Goal: Check status

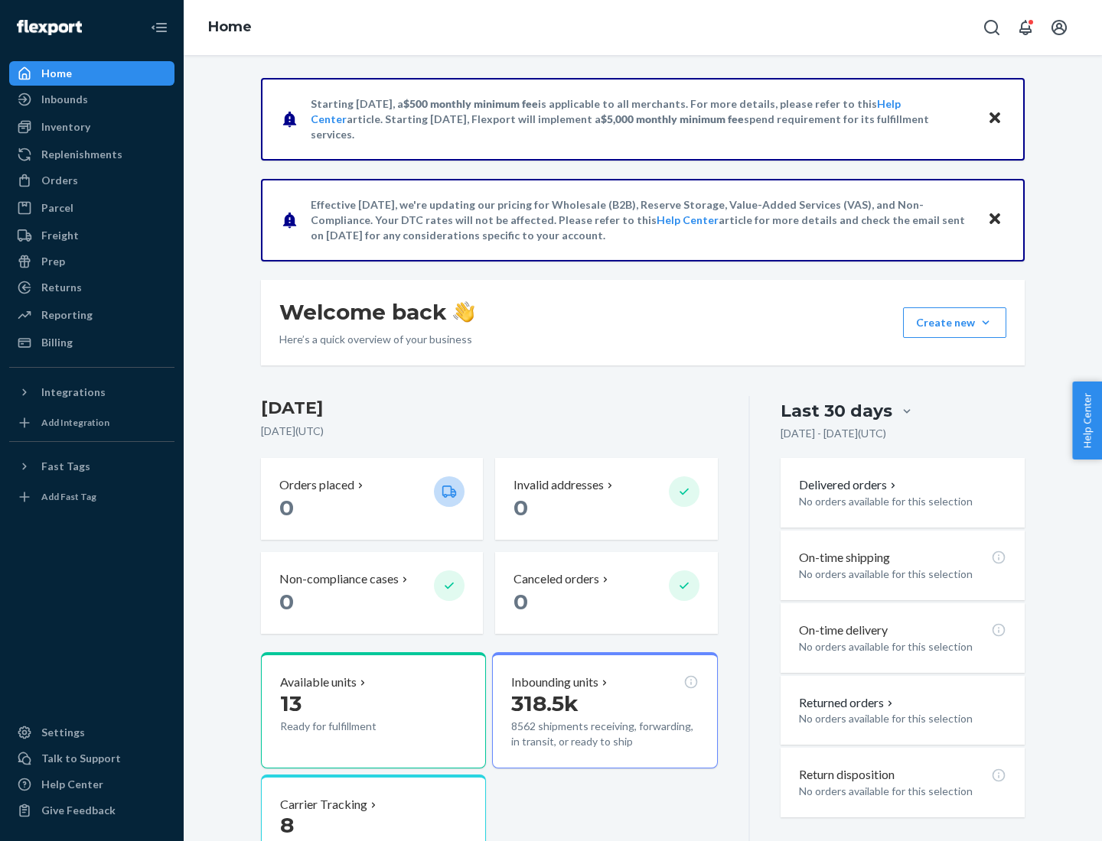
click at [985, 323] on button "Create new Create new inbound Create new order Create new product" at bounding box center [954, 323] width 103 height 31
click at [63, 99] on div "Inbounds" at bounding box center [64, 99] width 47 height 15
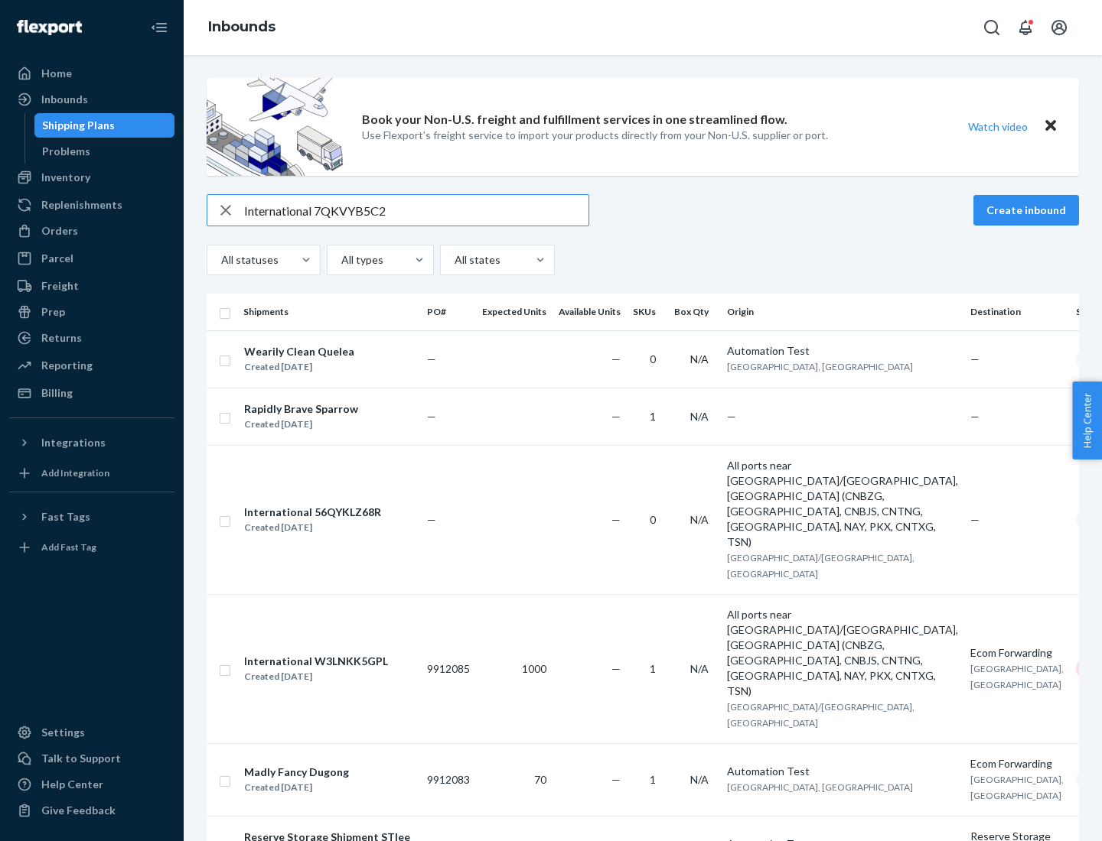
type input "International 7QKVYB5C29"
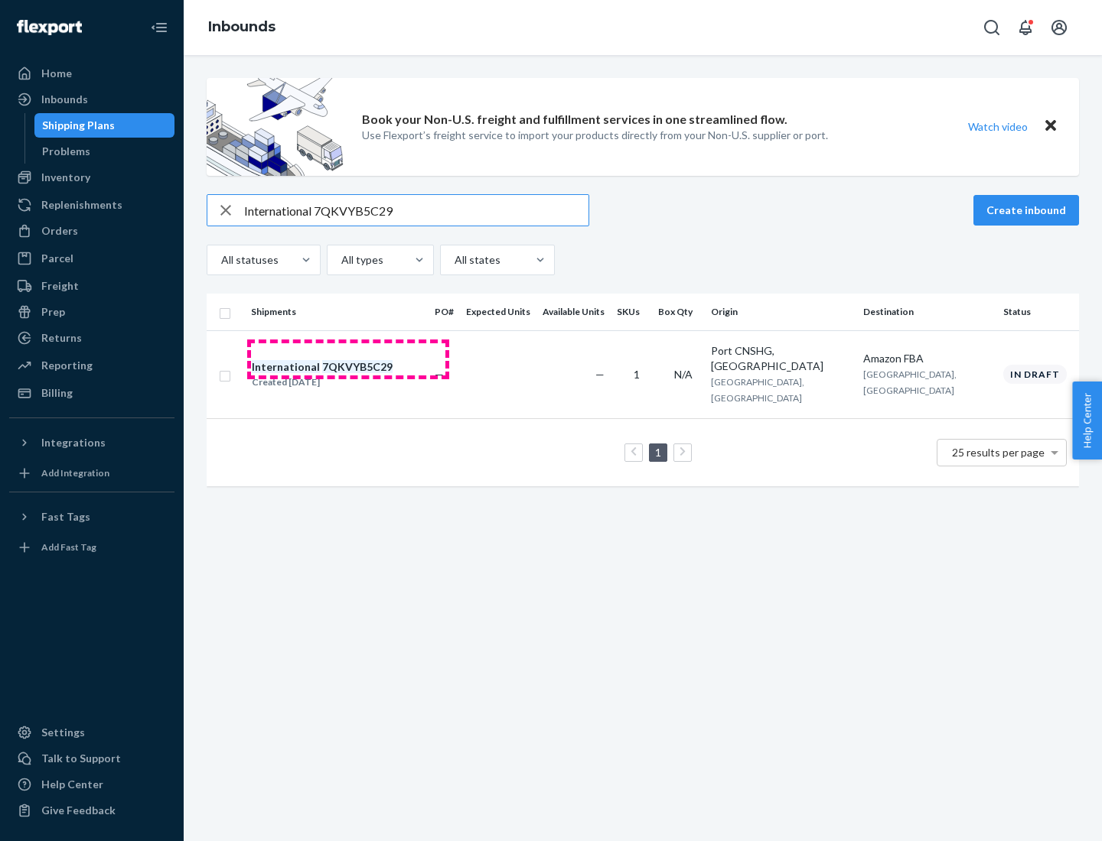
click at [348, 375] on div "Created [DATE]" at bounding box center [322, 382] width 141 height 15
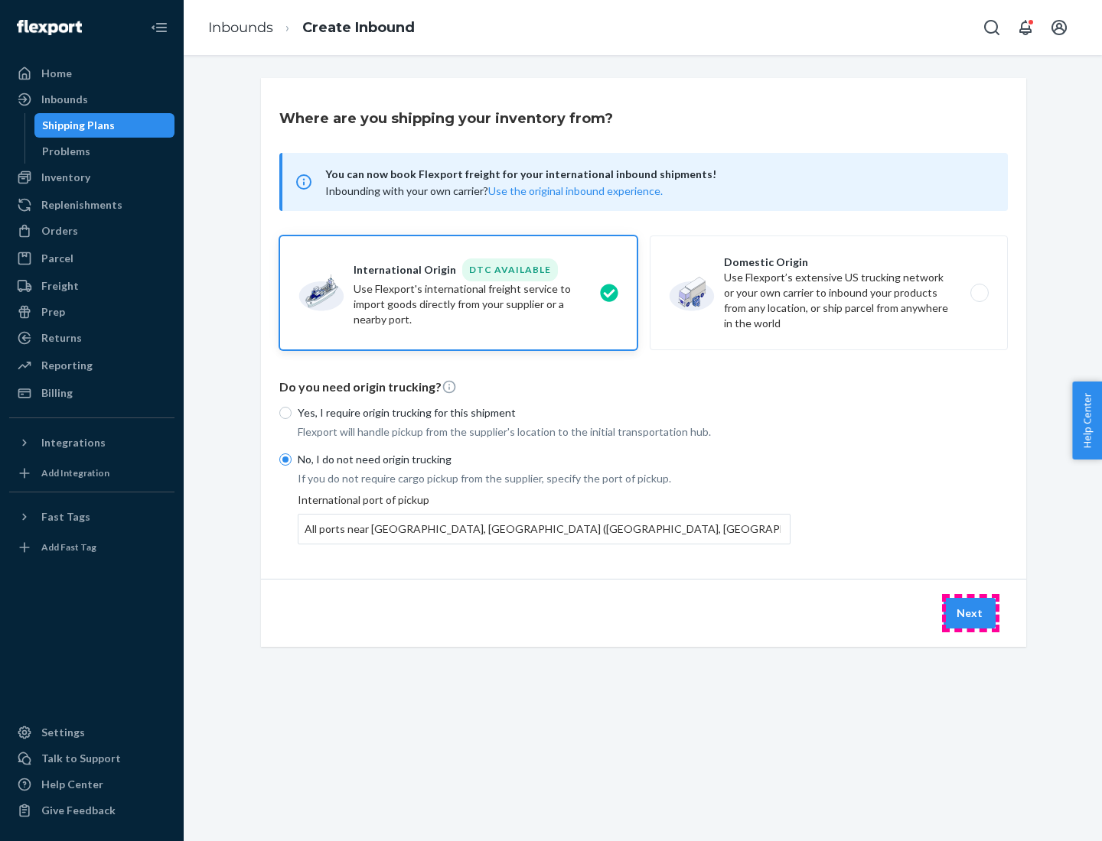
click at [970, 613] on button "Next" at bounding box center [969, 613] width 52 height 31
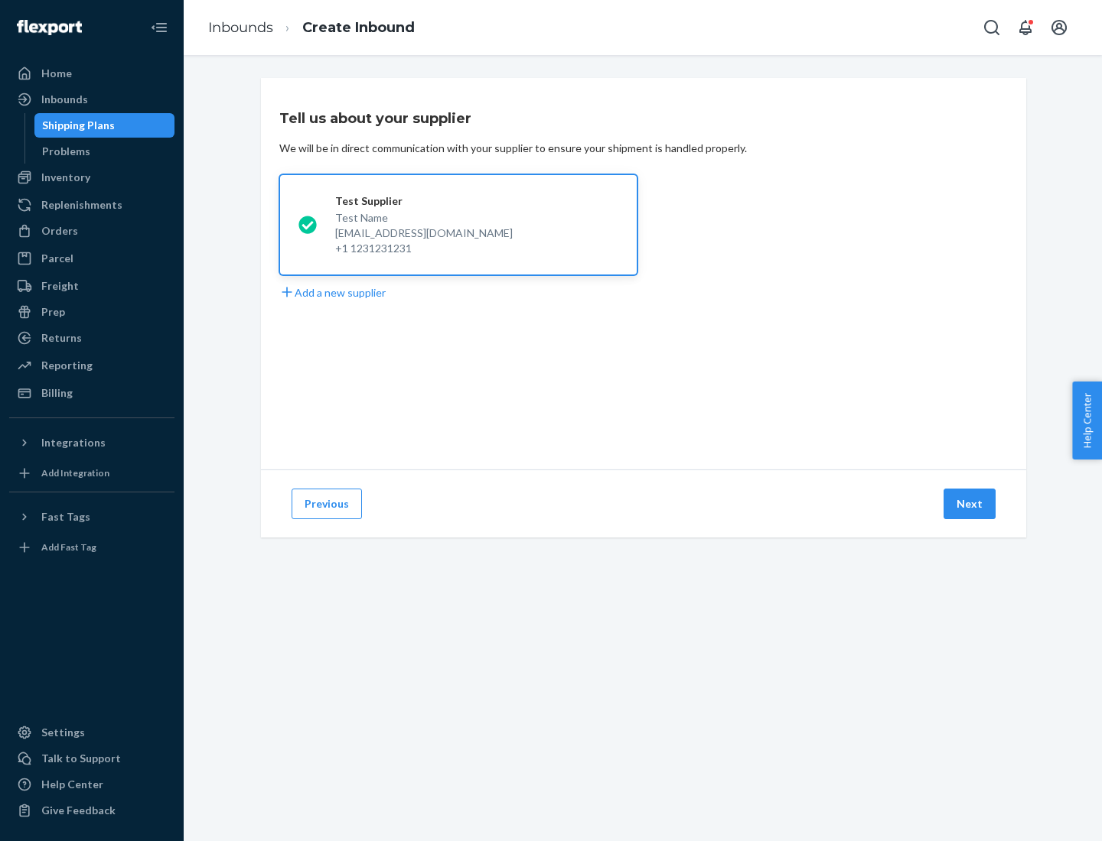
click at [970, 504] on button "Next" at bounding box center [969, 504] width 52 height 31
